Goal: Task Accomplishment & Management: Manage account settings

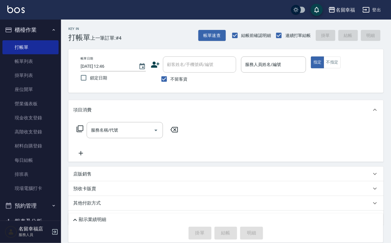
click at [241, 143] on div "服務名稱/代號 服務名稱/代號" at bounding box center [226, 141] width 316 height 42
click at [304, 68] on input "服務人員姓名/編號" at bounding box center [274, 64] width 60 height 11
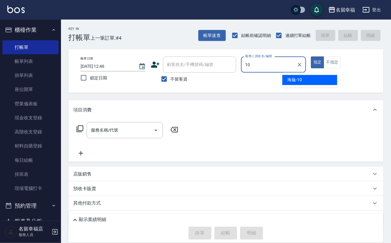
type input "海龜-10"
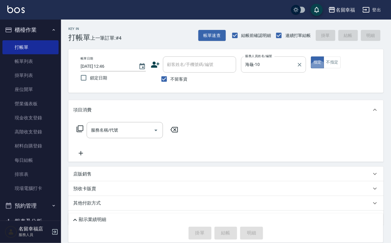
type button "true"
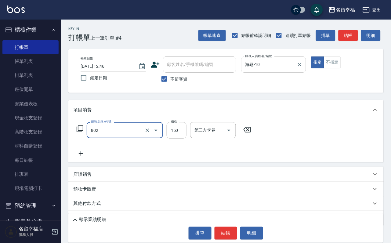
type input "單梳(802)"
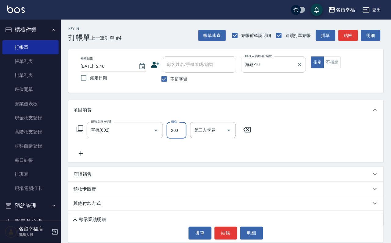
type input "200"
click at [235, 229] on button "結帳" at bounding box center [226, 233] width 23 height 13
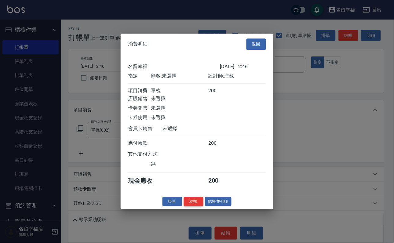
scroll to position [75, 0]
click at [190, 206] on button "結帳" at bounding box center [194, 201] width 20 height 9
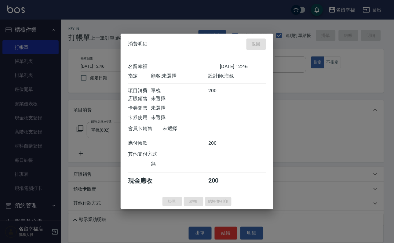
type input "[DATE] 16:15"
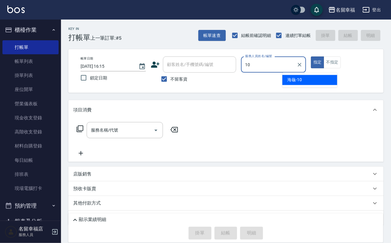
type input "海龜-10"
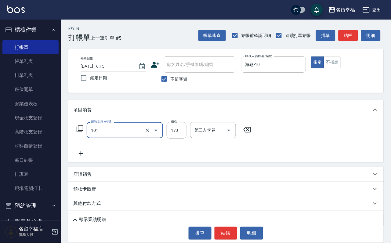
type input "洗髮(101)"
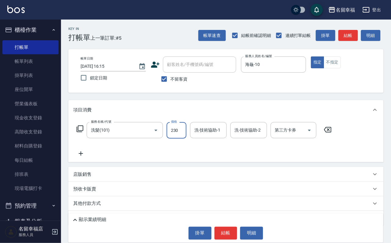
type input "230"
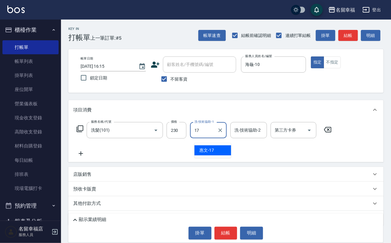
type input "惠文-17"
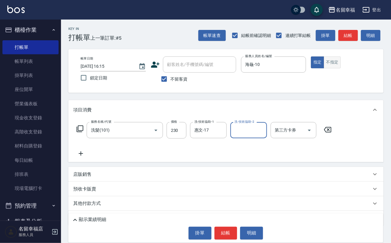
click at [341, 61] on button "不指定" at bounding box center [332, 63] width 17 height 12
click at [235, 227] on button "結帳" at bounding box center [226, 233] width 23 height 13
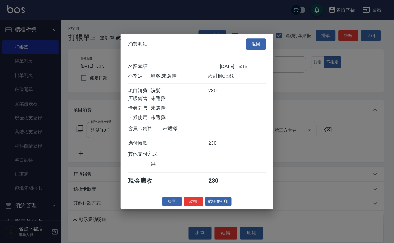
scroll to position [87, 0]
click at [207, 206] on button "結帳並列印" at bounding box center [218, 201] width 27 height 9
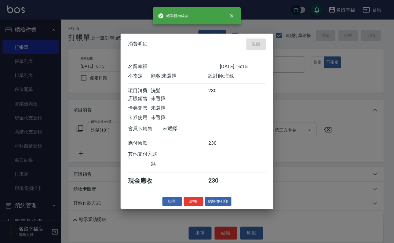
type input "[DATE] 16:17"
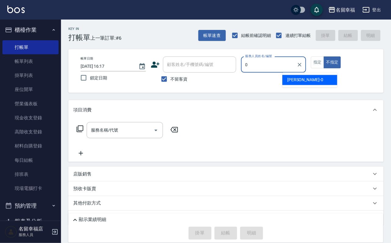
type input "0"
click at [324, 68] on button "指定" at bounding box center [317, 63] width 13 height 12
type input "碧涵-2"
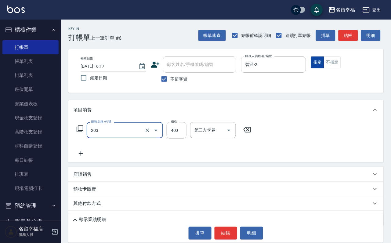
type input "指定單剪(203)"
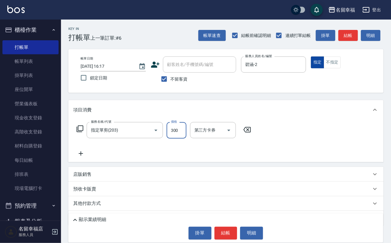
type input "300"
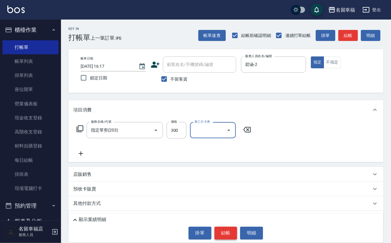
click at [229, 235] on button "結帳" at bounding box center [226, 233] width 23 height 13
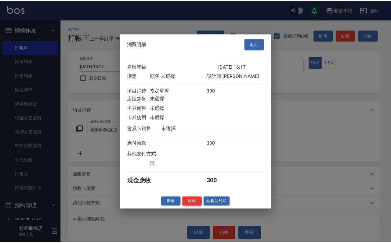
scroll to position [75, 0]
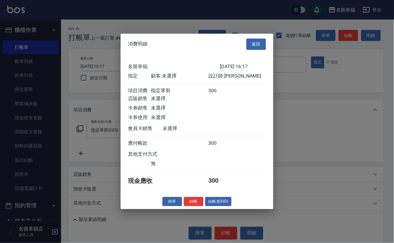
click at [184, 206] on button "結帳" at bounding box center [194, 201] width 20 height 9
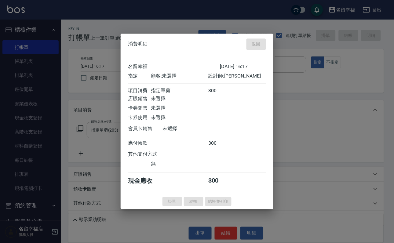
type input "[DATE] 16:49"
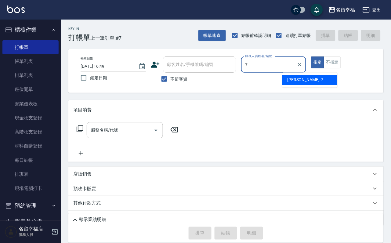
type input "[PERSON_NAME]-7"
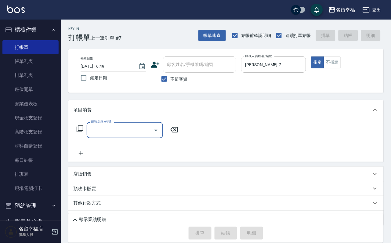
type input "4"
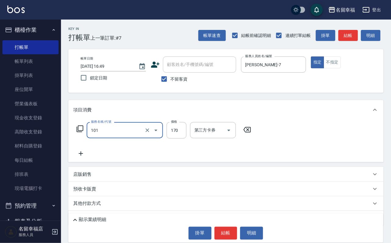
type input "洗髮(101)"
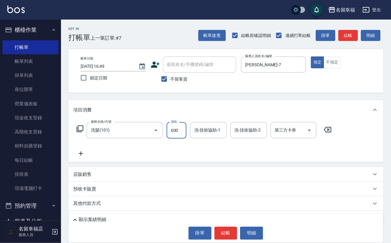
type input "600"
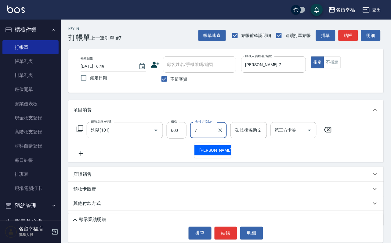
type input "[PERSON_NAME]-7"
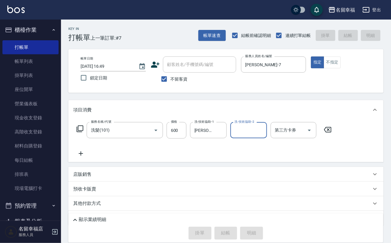
type input "[DATE] 17:23"
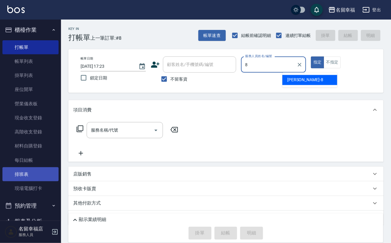
type input "[PERSON_NAME]-8"
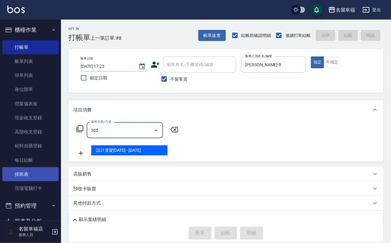
type input "設計燙髮1500(305)"
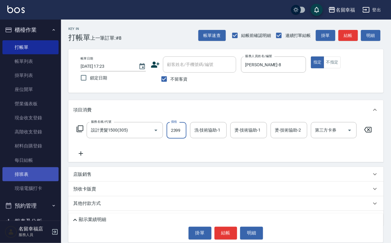
scroll to position [0, 0]
type input "2399"
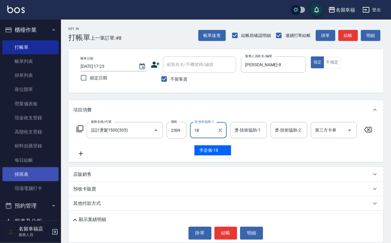
type input "[PERSON_NAME]-18"
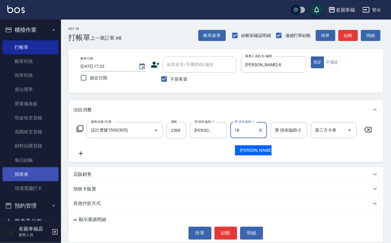
type input "[PERSON_NAME]-18"
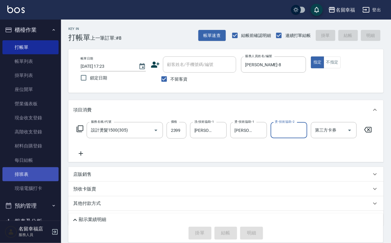
type input "[DATE] 17:49"
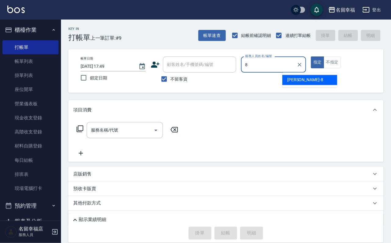
type input "[PERSON_NAME]-8"
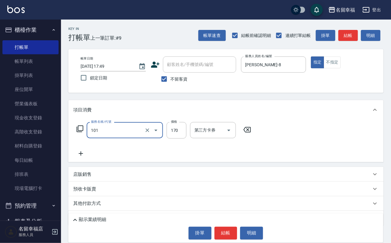
type input "洗髮(101)"
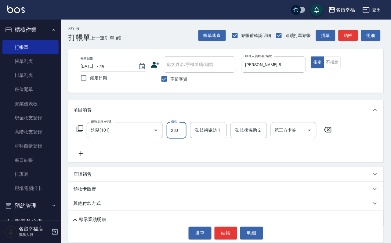
type input "230"
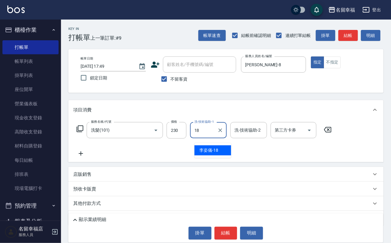
type input "[PERSON_NAME]-18"
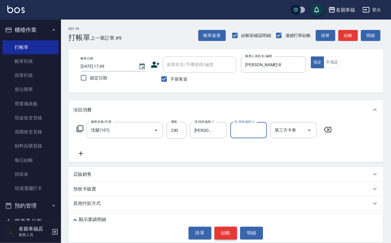
click at [227, 227] on button "結帳" at bounding box center [226, 233] width 23 height 13
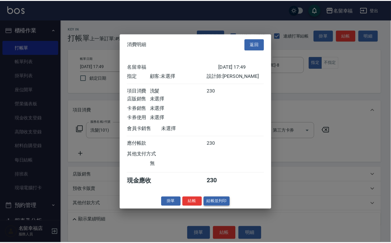
scroll to position [75, 0]
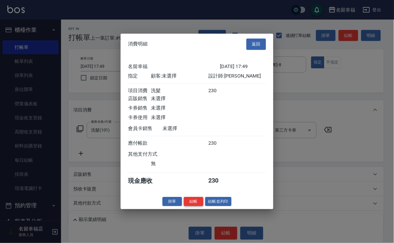
click at [191, 206] on button "結帳" at bounding box center [194, 201] width 20 height 9
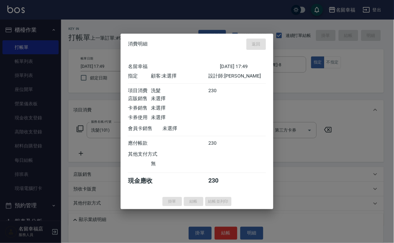
type input "[DATE] 18:15"
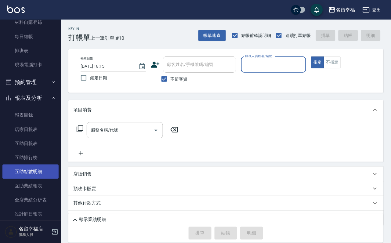
scroll to position [137, 0]
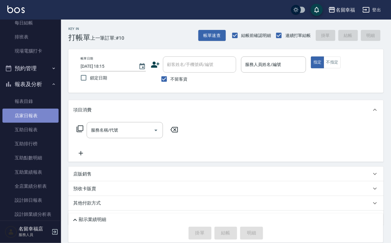
click at [43, 123] on link "店家日報表" at bounding box center [30, 116] width 56 height 14
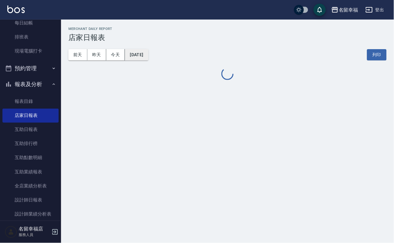
click at [146, 54] on button "[DATE]" at bounding box center [136, 54] width 23 height 11
click at [148, 58] on button "[DATE]" at bounding box center [136, 54] width 23 height 11
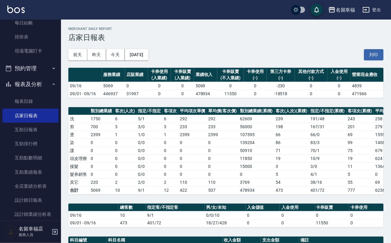
click at [212, 108] on div "名留幸福 [DATE] 店家日報表 列印時間： [DATE][PHONE_NUMBER]:19 Merchant Daily Report 店家日報表 [DA…" at bounding box center [226, 204] width 330 height 368
click at [148, 57] on button "[DATE]" at bounding box center [136, 54] width 23 height 11
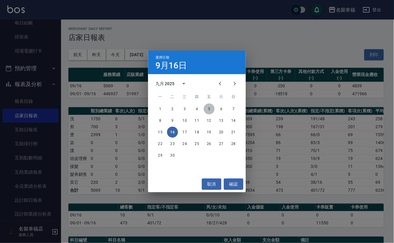
click at [207, 107] on button "5" at bounding box center [209, 109] width 11 height 11
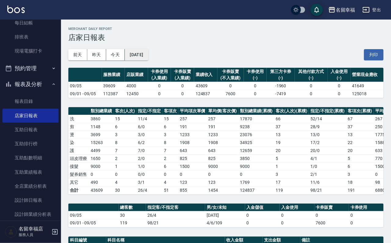
click at [140, 52] on button "[DATE]" at bounding box center [136, 54] width 23 height 11
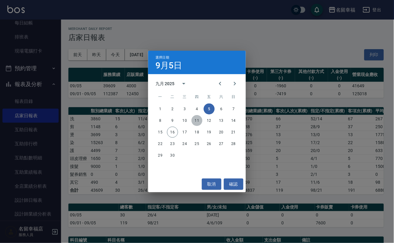
click at [196, 120] on button "11" at bounding box center [197, 120] width 11 height 11
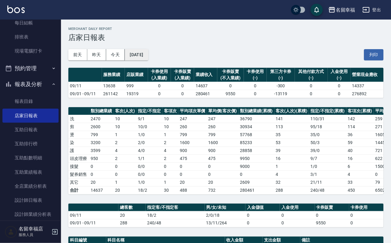
click at [148, 53] on button "[DATE]" at bounding box center [136, 54] width 23 height 11
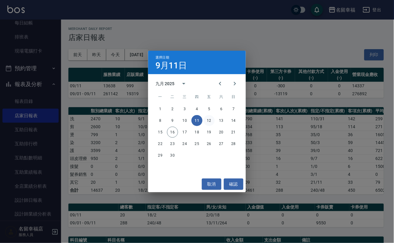
click at [211, 121] on button "12" at bounding box center [209, 120] width 11 height 11
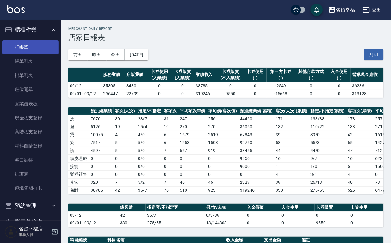
click at [24, 52] on link "打帳單" at bounding box center [30, 47] width 56 height 14
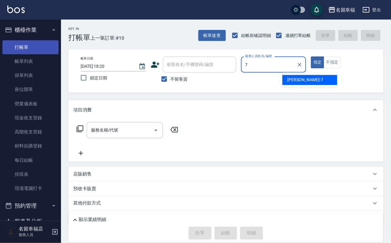
type input "[PERSON_NAME]-7"
type button "true"
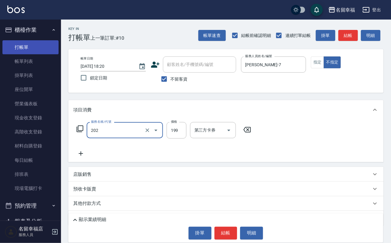
type input "不指定單剪(202)"
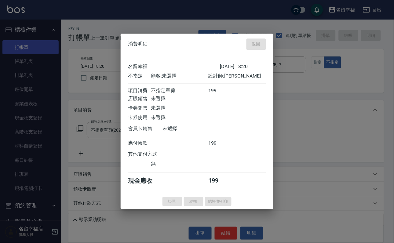
type input "[DATE] 18:26"
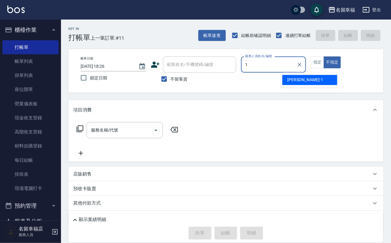
type input "[PERSON_NAME]-1"
type button "false"
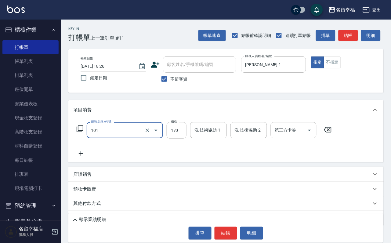
type input "洗髮(101)"
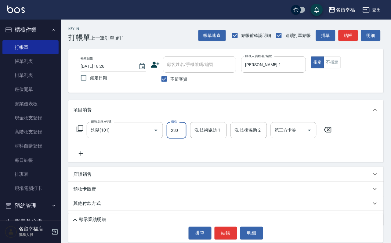
type input "230"
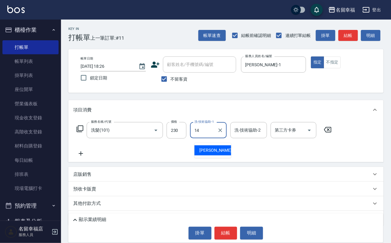
type input "[PERSON_NAME]-14"
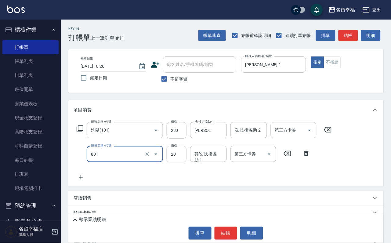
type input "潤絲(801)"
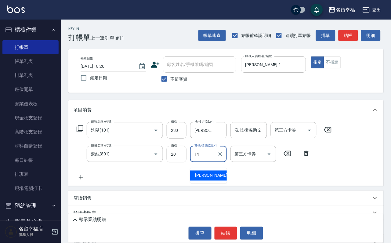
type input "[PERSON_NAME]-14"
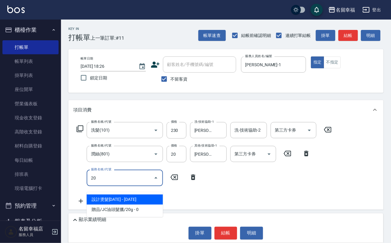
type input "203"
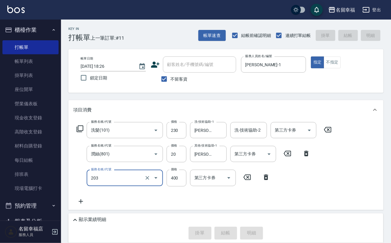
type input "[DATE] 18:38"
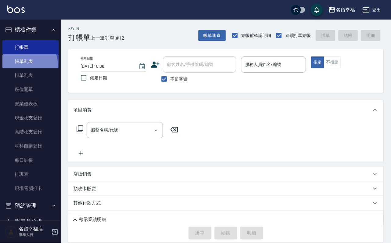
click at [25, 68] on link "帳單列表" at bounding box center [30, 61] width 56 height 14
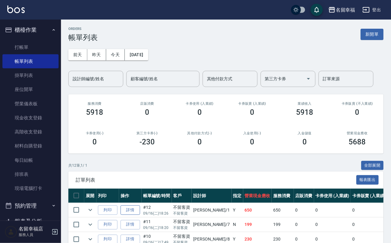
click at [140, 215] on link "詳情" at bounding box center [131, 210] width 20 height 9
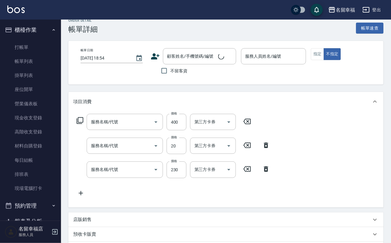
type input "[DATE] 18:26"
checkbox input "true"
type input "[PERSON_NAME]-1"
type input "指定單剪(203)"
type input "潤絲(801)"
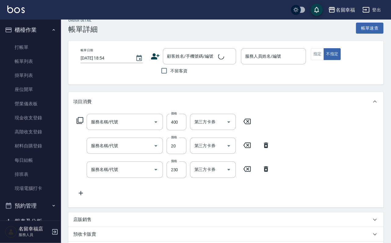
type input "洗髮(101)"
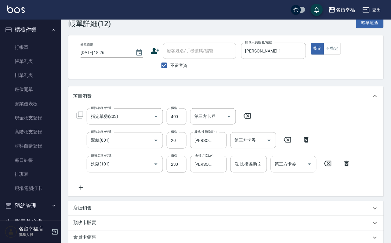
click at [183, 119] on input "400" at bounding box center [177, 116] width 20 height 16
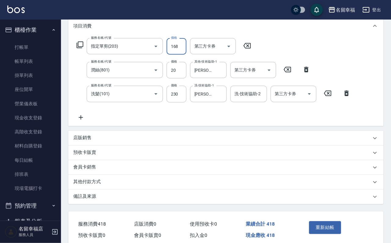
scroll to position [133, 0]
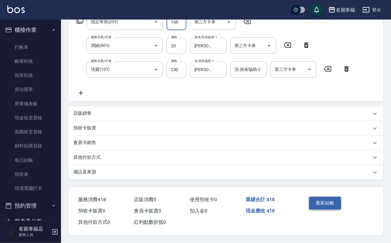
type input "168"
click at [331, 197] on button "重新結帳" at bounding box center [325, 203] width 32 height 13
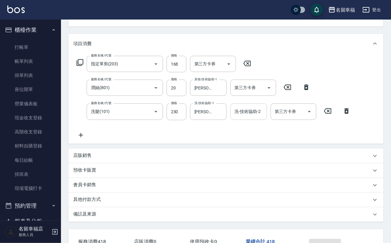
scroll to position [0, 0]
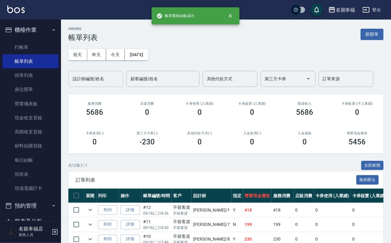
click at [96, 80] on input "設計師編號/姓名" at bounding box center [95, 79] width 49 height 11
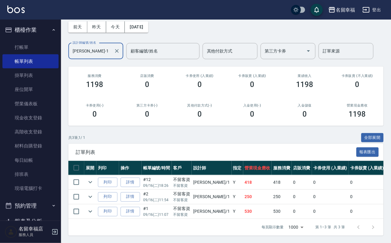
scroll to position [71, 0]
type input "[PERSON_NAME]-1"
click at [21, 43] on link "打帳單" at bounding box center [30, 47] width 56 height 14
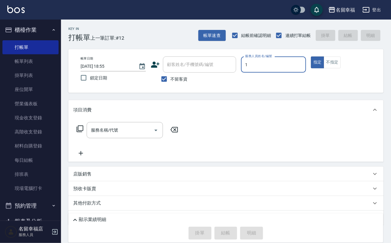
type input "[PERSON_NAME]-1"
type button "true"
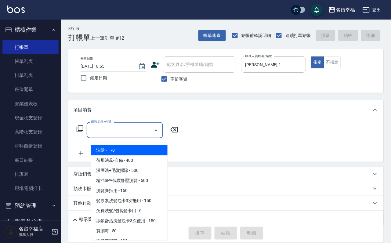
click at [137, 133] on input "服務名稱/代號" at bounding box center [121, 130] width 62 height 11
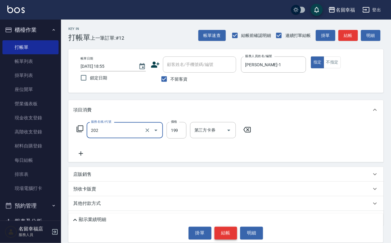
type input "不指定單剪(202)"
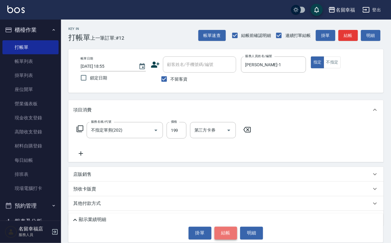
click at [229, 227] on button "結帳" at bounding box center [226, 233] width 23 height 13
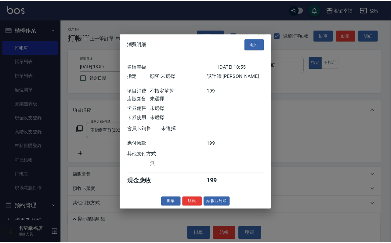
scroll to position [75, 0]
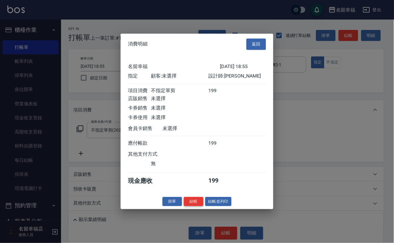
click at [184, 206] on button "結帳" at bounding box center [194, 201] width 20 height 9
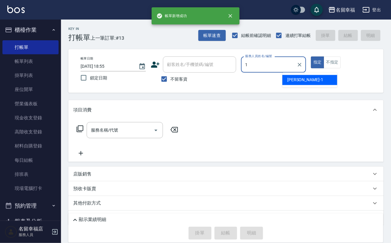
type input "[PERSON_NAME]-1"
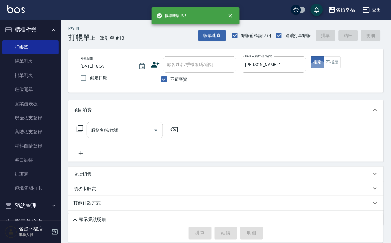
click at [120, 131] on input "服務名稱/代號" at bounding box center [121, 130] width 62 height 11
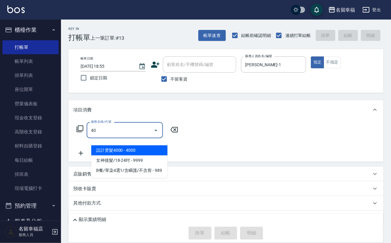
type input "404"
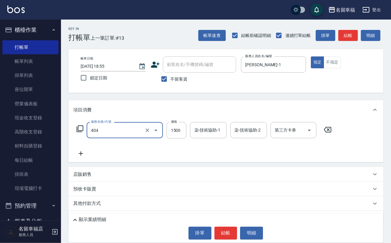
type input "設計染髮(404)"
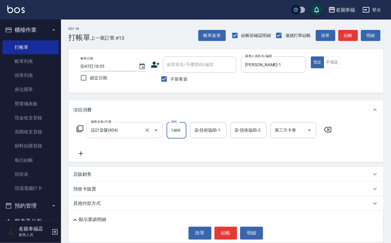
scroll to position [0, 0]
type input "1499"
type input "."
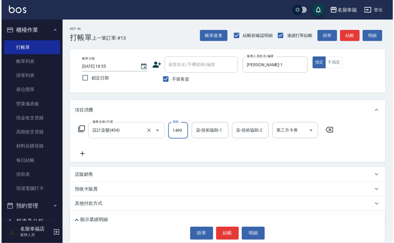
scroll to position [0, 0]
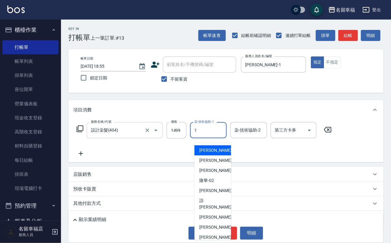
type input "[PERSON_NAME]-1"
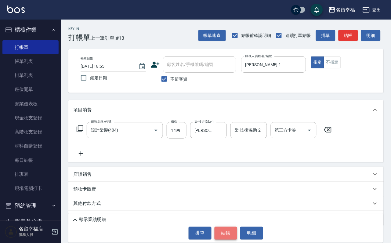
click at [220, 228] on button "結帳" at bounding box center [226, 233] width 23 height 13
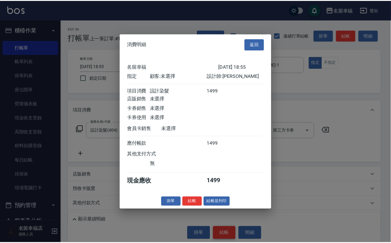
scroll to position [75, 0]
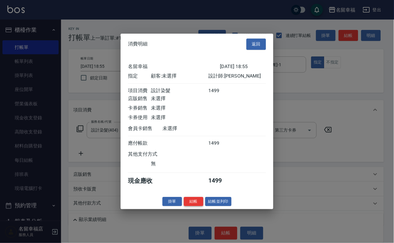
click at [184, 206] on button "結帳" at bounding box center [194, 201] width 20 height 9
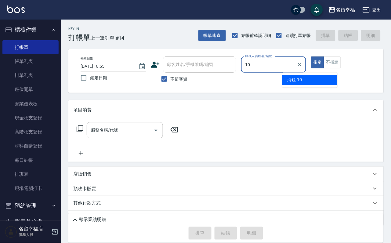
type input "海龜-10"
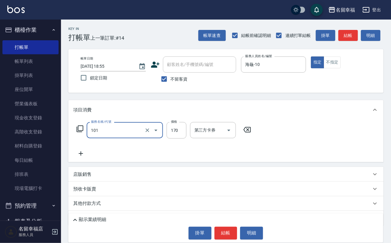
type input "洗髮(101)"
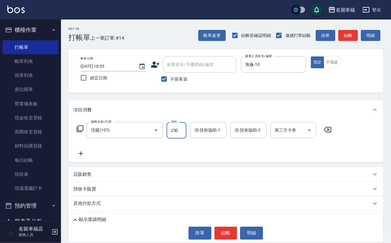
type input "250"
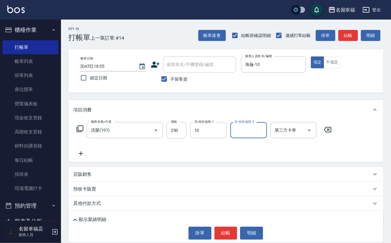
type input "海龜-10"
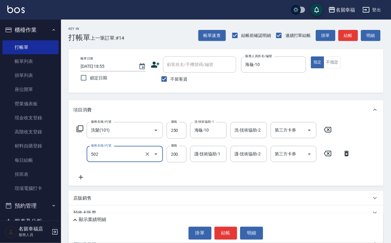
type input "自備護髮(502)"
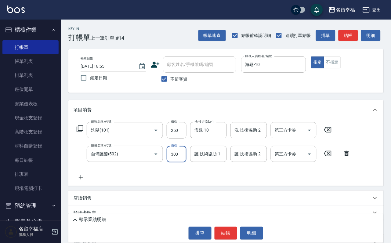
type input "300"
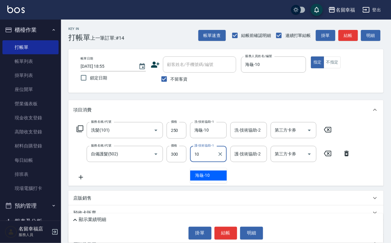
type input "海龜-10"
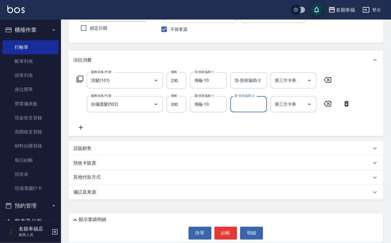
scroll to position [60, 0]
click at [81, 148] on p "店販銷售" at bounding box center [82, 148] width 18 height 6
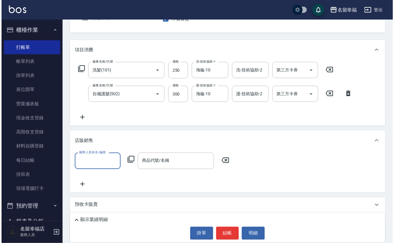
scroll to position [0, 0]
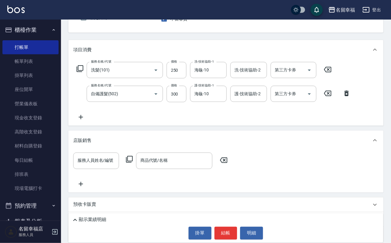
click at [133, 163] on icon at bounding box center [129, 159] width 7 height 7
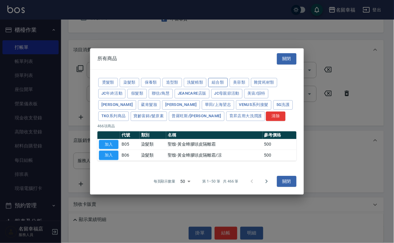
click at [228, 78] on button "組合類" at bounding box center [218, 82] width 20 height 9
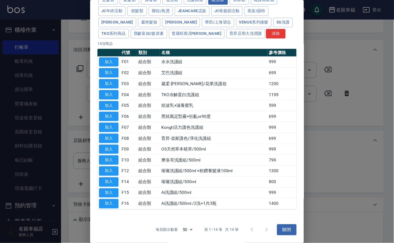
scroll to position [148, 0]
click at [110, 188] on button "加入" at bounding box center [109, 192] width 20 height 9
type input "Ai洗護組/500ml"
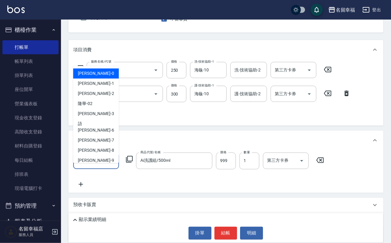
click at [111, 166] on input "服務人員姓名/編號" at bounding box center [96, 160] width 40 height 11
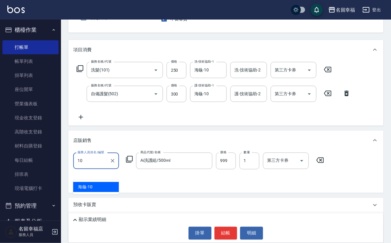
type input "海龜-10"
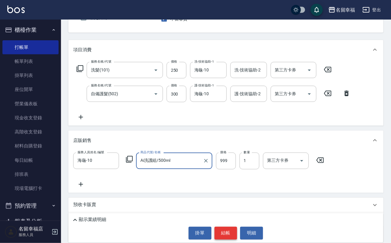
click at [222, 228] on button "結帳" at bounding box center [226, 233] width 23 height 13
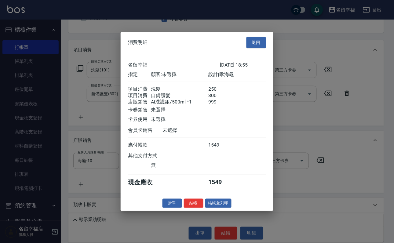
scroll to position [95, 0]
click at [185, 208] on button "結帳" at bounding box center [194, 203] width 20 height 9
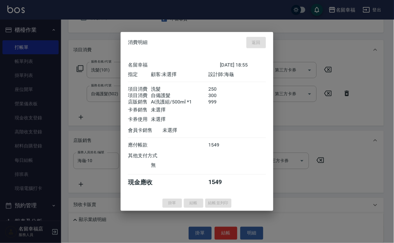
type input "[DATE] 19:08"
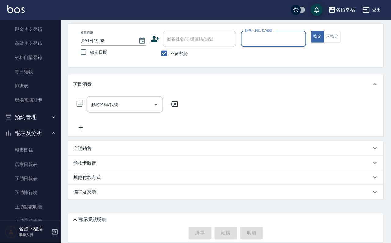
scroll to position [92, 0]
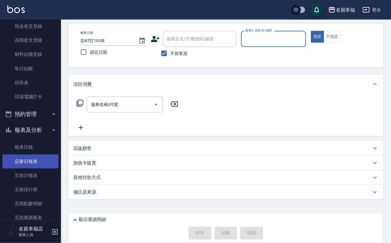
click at [31, 169] on link "店家日報表" at bounding box center [30, 162] width 56 height 14
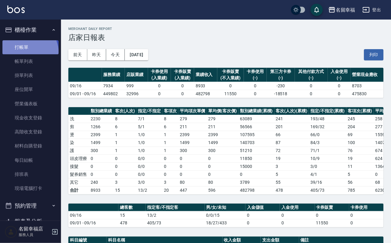
click at [18, 54] on link "打帳單" at bounding box center [30, 47] width 56 height 14
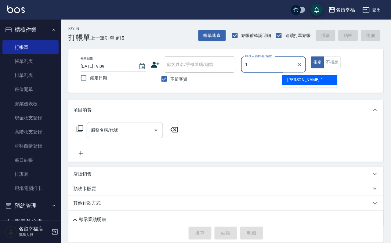
type input "[PERSON_NAME]-1"
type button "true"
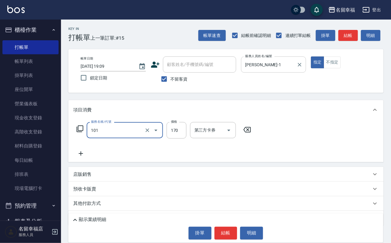
type input "洗髮(101)"
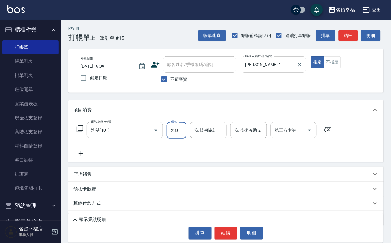
type input "230"
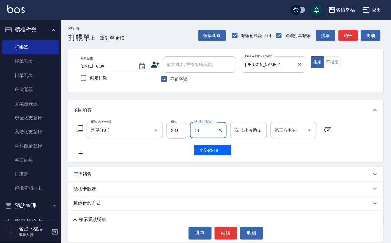
type input "[PERSON_NAME]-18"
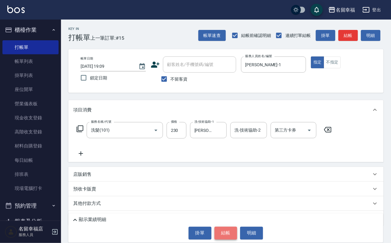
click at [217, 231] on button "結帳" at bounding box center [226, 233] width 23 height 13
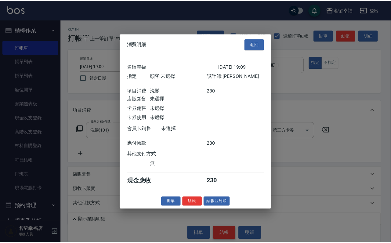
scroll to position [75, 0]
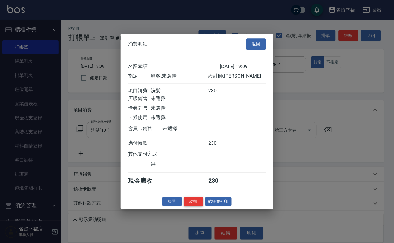
click at [185, 206] on button "結帳" at bounding box center [194, 201] width 20 height 9
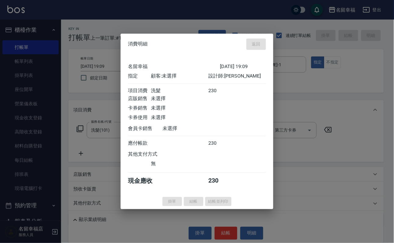
type input "[DATE] 19:19"
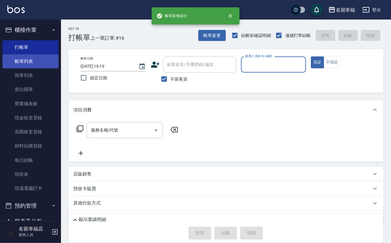
click at [48, 67] on link "帳單列表" at bounding box center [30, 61] width 56 height 14
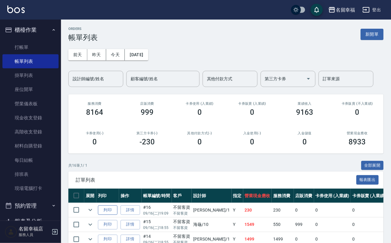
click at [113, 215] on button "列印" at bounding box center [108, 210] width 20 height 9
click at [35, 40] on ul "打帳單 帳單列表 掛單列表 座位開單 營業儀表板 現金收支登錄 高階收支登錄 材料自購登錄 每日結帳 排班表 現場電腦打卡" at bounding box center [30, 118] width 56 height 160
click at [35, 48] on link "打帳單" at bounding box center [30, 47] width 56 height 14
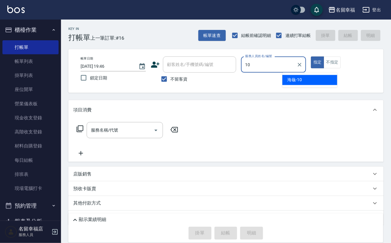
type input "海龜-10"
type button "true"
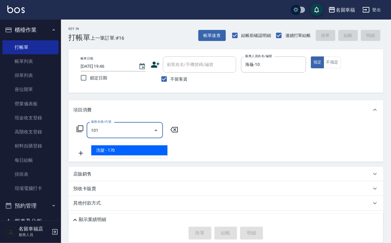
type input "洗髮(101)"
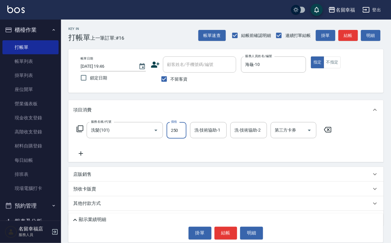
type input "250"
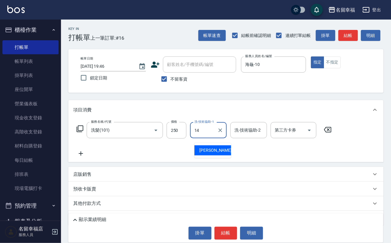
type input "[PERSON_NAME]-14"
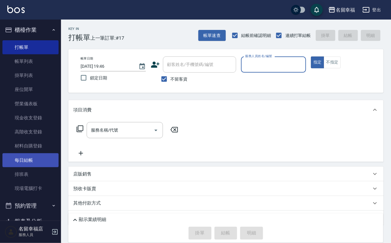
click at [23, 167] on link "每日結帳" at bounding box center [30, 160] width 56 height 14
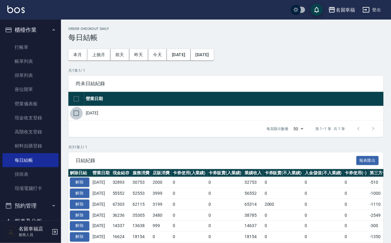
click at [76, 120] on input "checkbox" at bounding box center [76, 113] width 13 height 13
checkbox input "true"
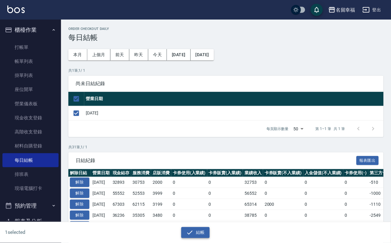
click at [196, 230] on button "結帳" at bounding box center [195, 232] width 28 height 11
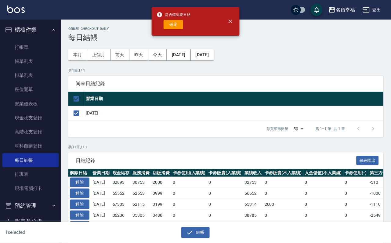
click at [181, 28] on button "確定" at bounding box center [174, 24] width 20 height 9
checkbox input "false"
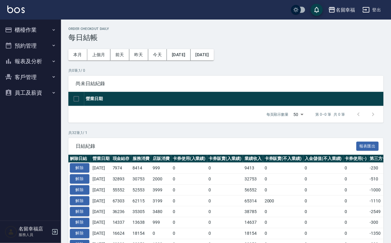
click at [42, 27] on button "櫃檯作業" at bounding box center [30, 30] width 56 height 16
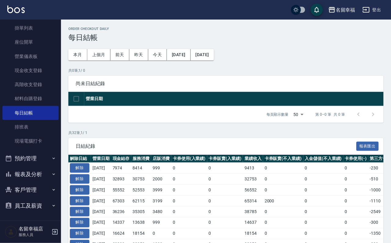
scroll to position [70, 0]
click at [38, 167] on button "報表及分析" at bounding box center [30, 174] width 56 height 16
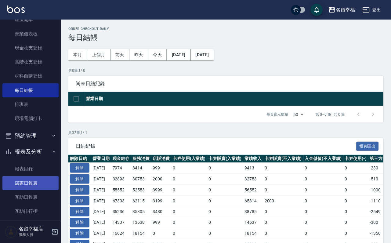
click at [33, 190] on link "店家日報表" at bounding box center [30, 183] width 56 height 14
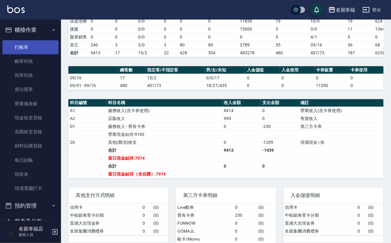
click at [30, 49] on link "打帳單" at bounding box center [30, 47] width 56 height 14
